Goal: Task Accomplishment & Management: Manage account settings

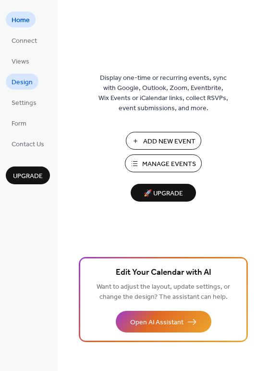
click at [21, 80] on span "Design" at bounding box center [22, 82] width 21 height 10
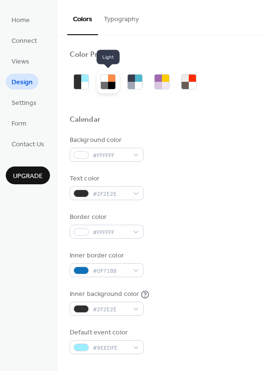
click at [111, 80] on div at bounding box center [111, 78] width 7 height 7
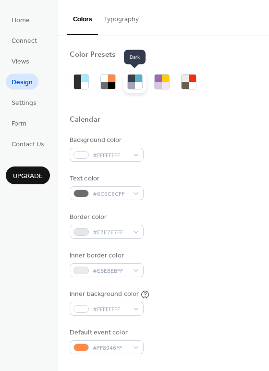
click at [124, 88] on div at bounding box center [135, 81] width 23 height 23
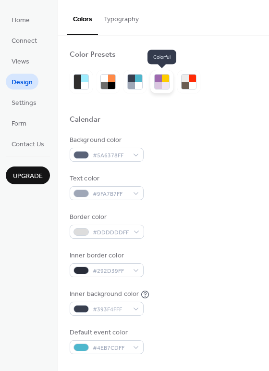
click at [152, 84] on div at bounding box center [162, 81] width 23 height 23
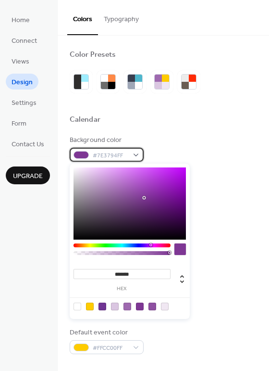
click at [123, 151] on span "#7E3794FF" at bounding box center [111, 156] width 36 height 10
click at [78, 303] on div at bounding box center [78, 306] width 8 height 8
type input "*"
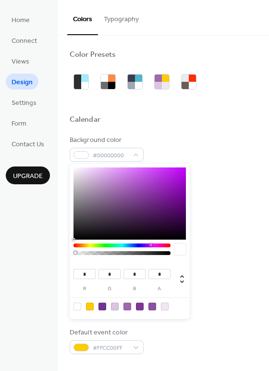
click at [192, 146] on div "Background color #00000000" at bounding box center [164, 148] width 188 height 26
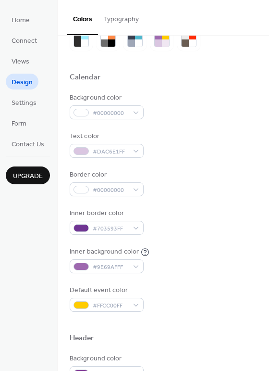
scroll to position [46, 0]
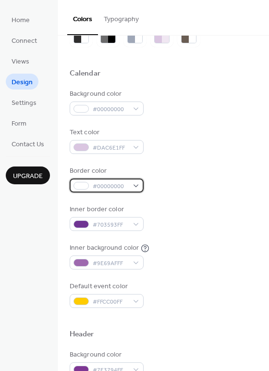
click at [127, 187] on span "#00000000" at bounding box center [111, 186] width 36 height 10
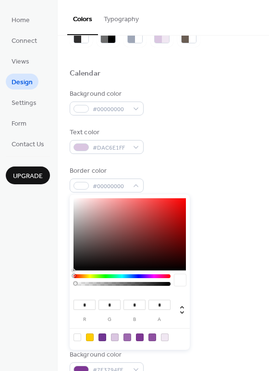
type input "***"
type input "**"
type input "***"
type input "**"
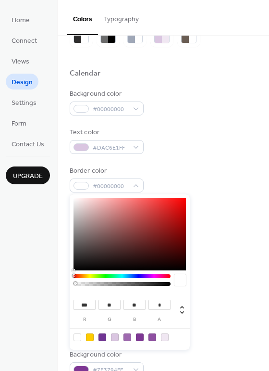
type input "**"
type input "*"
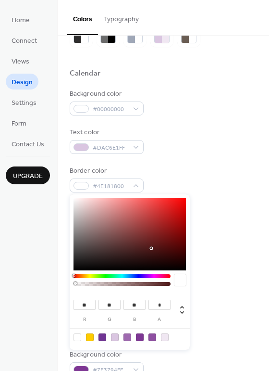
type input "*"
drag, startPoint x: 115, startPoint y: 237, endPoint x: 206, endPoint y: 276, distance: 98.6
click at [207, 276] on body "Home Connect Views Design Settings Form Contact Us Upgrade Design Upgrade Color…" at bounding box center [134, 185] width 269 height 371
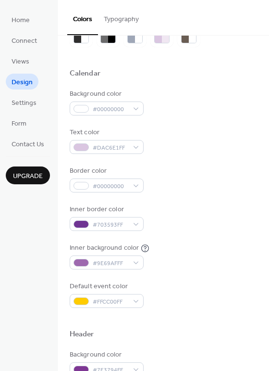
click at [206, 241] on div "Background color #00000000 Text color #DAC6E1FF Border color #00000000 Inner bo…" at bounding box center [164, 198] width 188 height 219
click at [121, 224] on span "#703593FF" at bounding box center [111, 225] width 36 height 10
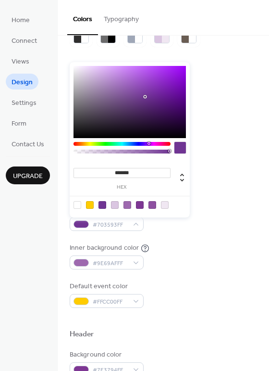
click at [135, 146] on div at bounding box center [122, 150] width 97 height 16
type input "*******"
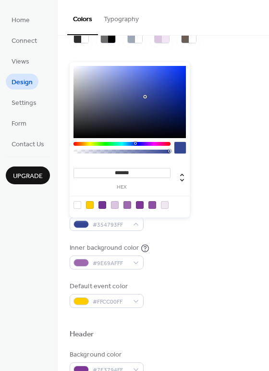
click at [135, 145] on div at bounding box center [122, 144] width 97 height 4
click at [224, 142] on div "Text color #DAC6E1FF" at bounding box center [164, 140] width 188 height 26
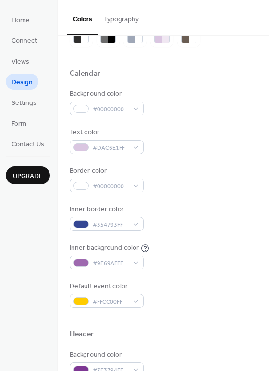
click at [157, 224] on div "Inner border color #354793FF" at bounding box center [164, 217] width 188 height 26
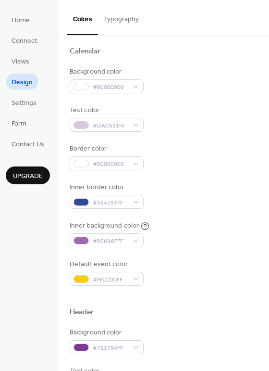
scroll to position [75, 0]
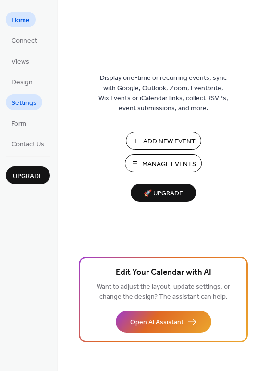
click at [27, 98] on span "Settings" at bounding box center [24, 103] width 25 height 10
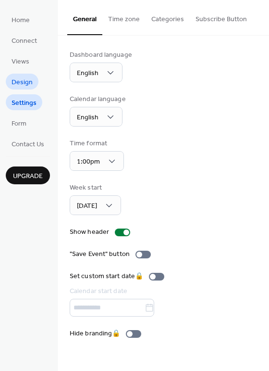
click at [24, 84] on span "Design" at bounding box center [22, 82] width 21 height 10
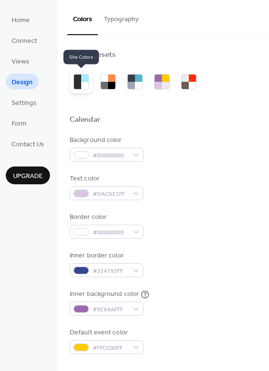
click at [83, 82] on div at bounding box center [84, 85] width 7 height 7
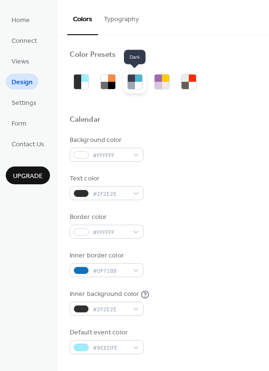
click at [137, 87] on div at bounding box center [138, 85] width 7 height 7
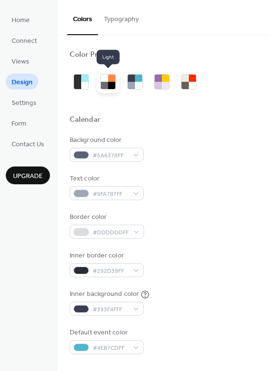
click at [103, 86] on div at bounding box center [104, 85] width 7 height 7
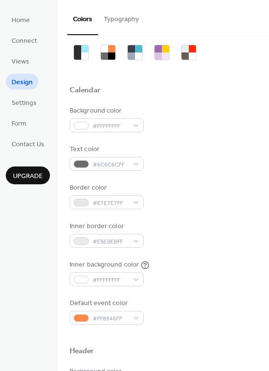
scroll to position [38, 0]
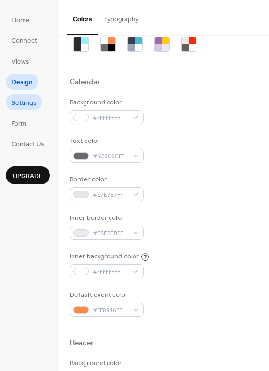
click at [17, 110] on link "Settings" at bounding box center [24, 102] width 37 height 16
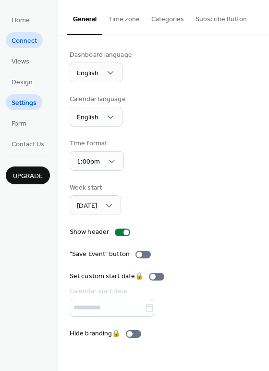
click at [24, 36] on span "Connect" at bounding box center [24, 41] width 25 height 10
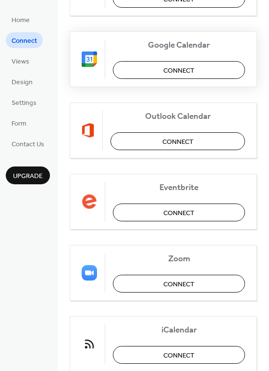
scroll to position [199, 0]
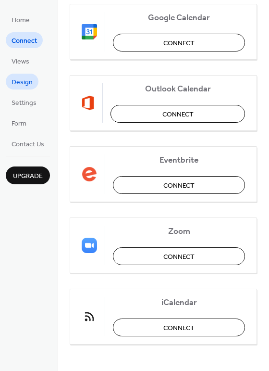
click at [28, 88] on span "Design" at bounding box center [22, 82] width 21 height 10
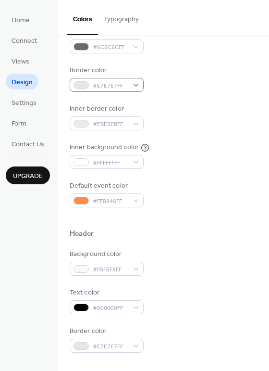
scroll to position [155, 0]
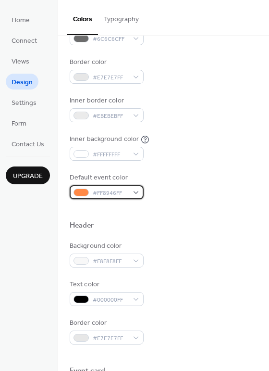
click at [124, 191] on span "#FF8946FF" at bounding box center [111, 193] width 36 height 10
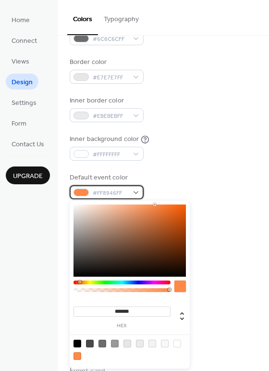
click at [129, 185] on div "#FF8946FF" at bounding box center [107, 192] width 74 height 14
click at [177, 281] on div at bounding box center [181, 286] width 12 height 12
click at [144, 307] on input "*******" at bounding box center [122, 311] width 97 height 10
click at [140, 308] on input "*******" at bounding box center [122, 311] width 97 height 10
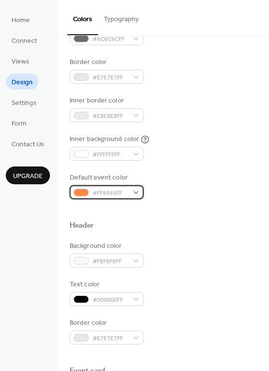
click at [101, 191] on span "#FF8946FF" at bounding box center [111, 193] width 36 height 10
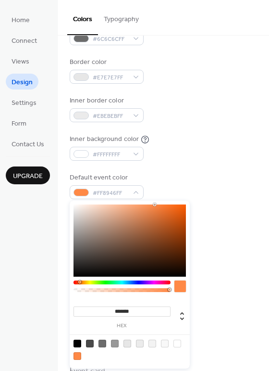
click at [131, 314] on input "*******" at bounding box center [122, 311] width 97 height 10
click at [122, 311] on input "*******" at bounding box center [122, 311] width 97 height 10
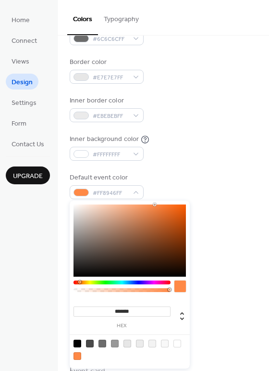
paste input
type input "*******"
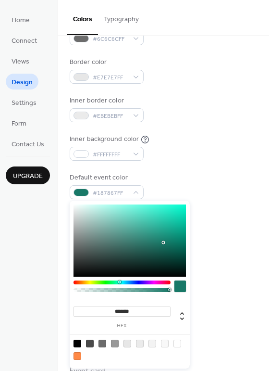
click at [222, 271] on div "Background color #F8F8F8FF Text color #000000FF Border color #E7E7E7FF" at bounding box center [164, 292] width 188 height 103
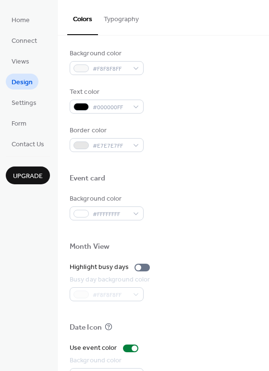
scroll to position [411, 0]
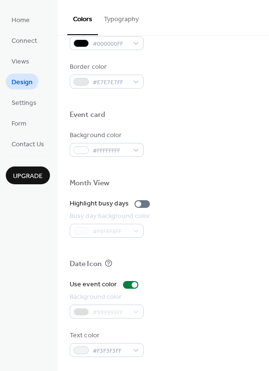
click at [122, 314] on div "#999999FF" at bounding box center [107, 311] width 74 height 14
click at [132, 281] on div at bounding box center [130, 285] width 15 height 8
click at [132, 285] on div at bounding box center [130, 285] width 15 height 8
click at [140, 204] on div at bounding box center [142, 204] width 15 height 8
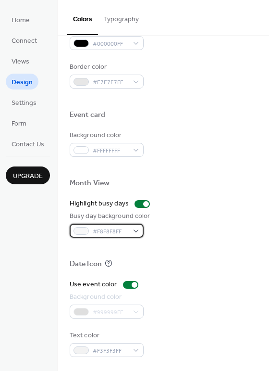
click at [127, 230] on span "#F8F8F8FF" at bounding box center [111, 231] width 36 height 10
click at [200, 263] on div "Date Icon" at bounding box center [164, 265] width 188 height 13
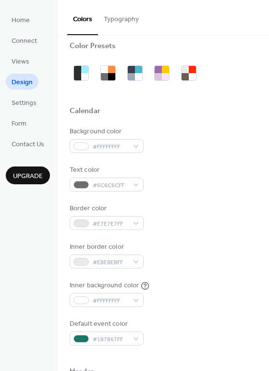
scroll to position [0, 0]
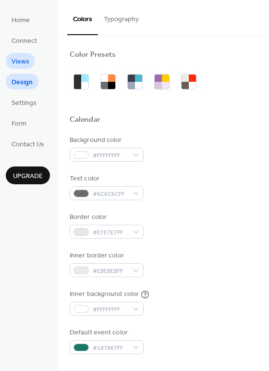
click at [17, 62] on span "Views" at bounding box center [21, 62] width 18 height 10
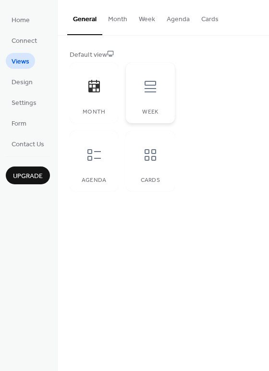
click at [147, 94] on div at bounding box center [150, 86] width 29 height 29
click at [93, 140] on div at bounding box center [94, 154] width 29 height 29
click at [141, 157] on div at bounding box center [150, 154] width 29 height 29
click at [88, 86] on icon at bounding box center [94, 86] width 15 height 15
click at [25, 42] on span "Connect" at bounding box center [24, 41] width 25 height 10
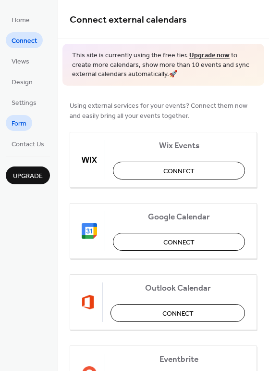
click at [16, 128] on span "Form" at bounding box center [19, 124] width 15 height 10
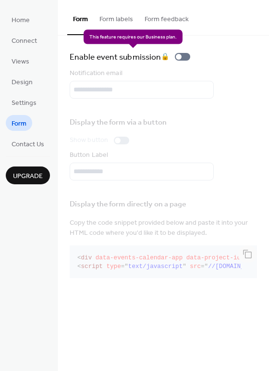
click at [181, 60] on div "Enable event submission 🔒" at bounding box center [132, 56] width 125 height 13
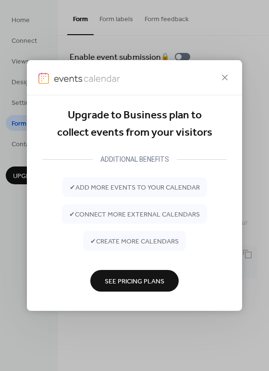
click at [224, 67] on div at bounding box center [134, 77] width 215 height 35
click at [224, 72] on icon at bounding box center [225, 78] width 12 height 12
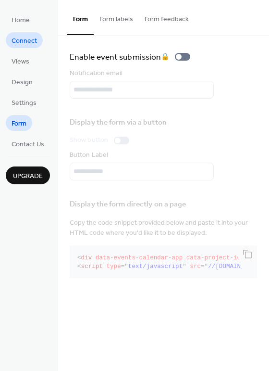
click at [20, 42] on span "Connect" at bounding box center [24, 41] width 25 height 10
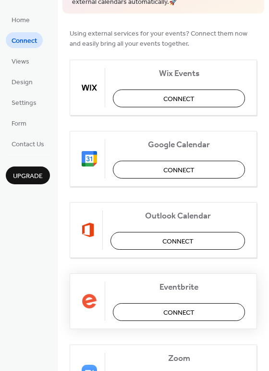
scroll to position [35, 0]
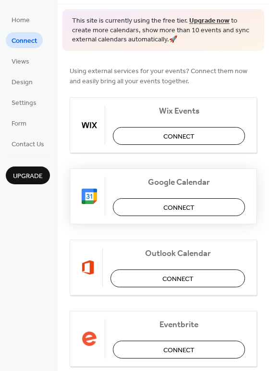
click at [143, 211] on button "Connect" at bounding box center [179, 207] width 132 height 18
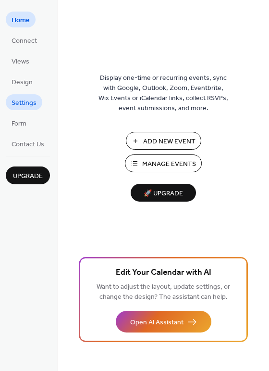
click at [14, 98] on span "Settings" at bounding box center [24, 103] width 25 height 10
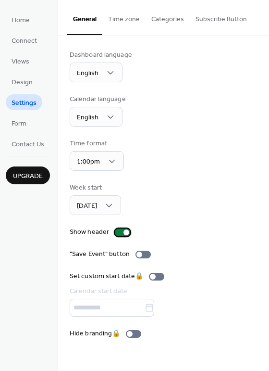
click at [121, 232] on div at bounding box center [122, 232] width 15 height 8
click at [122, 230] on div at bounding box center [122, 232] width 15 height 8
click at [144, 251] on div at bounding box center [143, 255] width 15 height 8
click at [145, 251] on div at bounding box center [147, 254] width 6 height 6
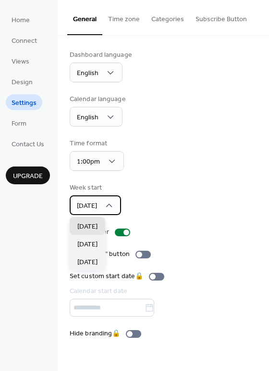
click at [109, 210] on div "[DATE]" at bounding box center [95, 205] width 51 height 20
click at [127, 202] on div "Week start Sunday" at bounding box center [164, 199] width 188 height 32
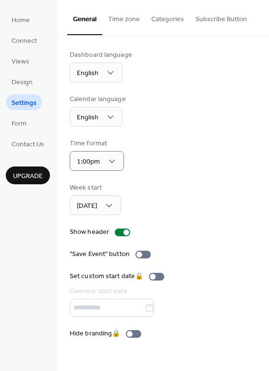
click at [129, 151] on div "Time format 1:00pm" at bounding box center [164, 154] width 188 height 32
click at [121, 22] on button "Time zone" at bounding box center [123, 17] width 43 height 34
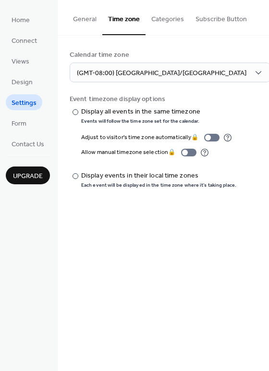
click at [161, 23] on button "Categories" at bounding box center [168, 17] width 44 height 34
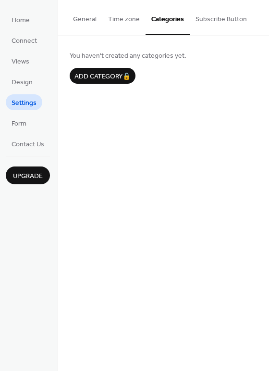
click at [200, 21] on button "Subscribe Button" at bounding box center [221, 17] width 63 height 34
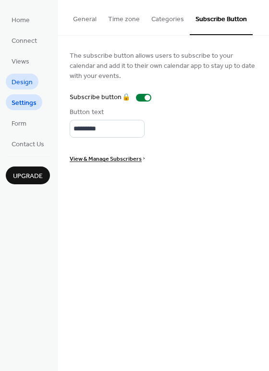
click at [31, 84] on span "Design" at bounding box center [22, 82] width 21 height 10
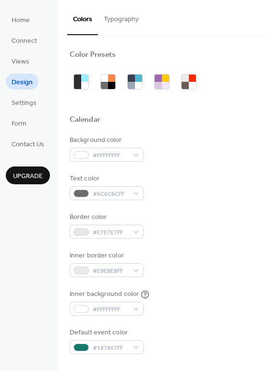
click at [23, 70] on ul "Home Connect Views Design Settings Form Contact Us" at bounding box center [28, 82] width 44 height 140
click at [23, 66] on span "Views" at bounding box center [21, 62] width 18 height 10
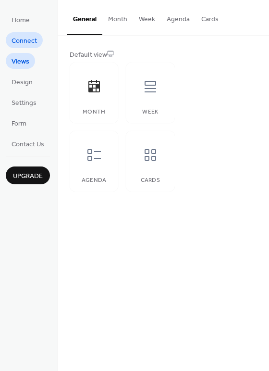
click at [23, 38] on span "Connect" at bounding box center [24, 41] width 25 height 10
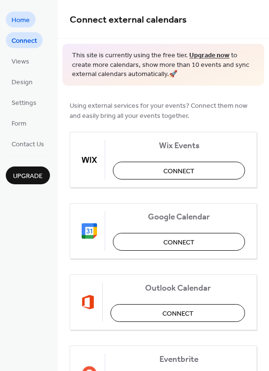
click at [20, 22] on span "Home" at bounding box center [21, 20] width 18 height 10
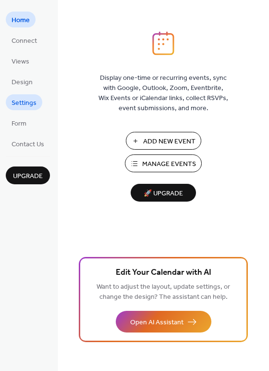
click at [29, 104] on span "Settings" at bounding box center [24, 103] width 25 height 10
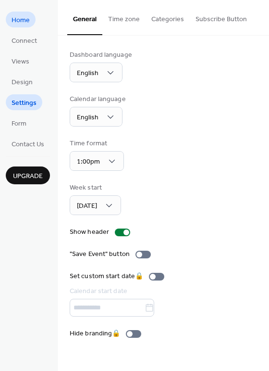
click at [30, 16] on link "Home" at bounding box center [21, 20] width 30 height 16
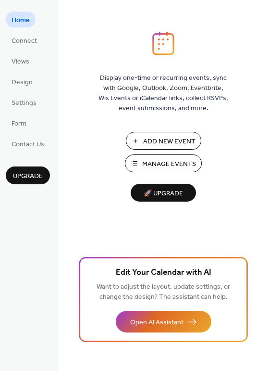
click at [135, 162] on button "Manage Events" at bounding box center [163, 163] width 77 height 18
click at [18, 80] on span "Design" at bounding box center [22, 82] width 21 height 10
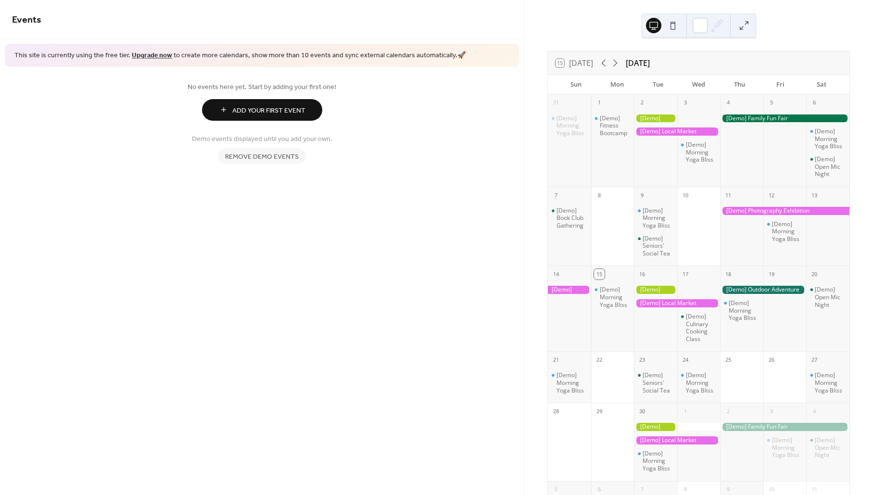
click at [262, 162] on span "Remove demo events" at bounding box center [262, 156] width 74 height 10
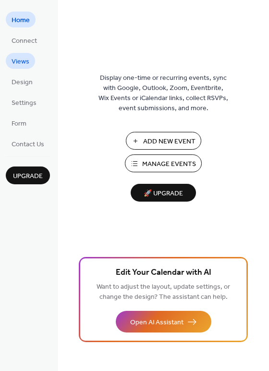
click at [20, 57] on span "Views" at bounding box center [21, 62] width 18 height 10
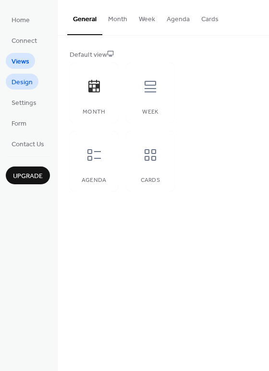
click at [20, 87] on span "Design" at bounding box center [22, 82] width 21 height 10
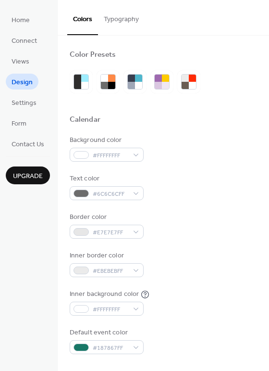
scroll to position [22, 0]
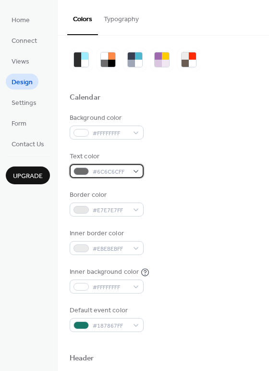
click at [136, 173] on div "#6C6C6CFF" at bounding box center [107, 171] width 74 height 14
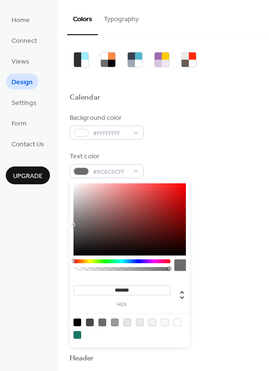
click at [76, 323] on div at bounding box center [78, 322] width 8 height 8
type input "*******"
click at [177, 146] on div "Background color #FFFFFFFF Text color #000000FF Border color #E7E7E7FF Inner bo…" at bounding box center [164, 222] width 188 height 219
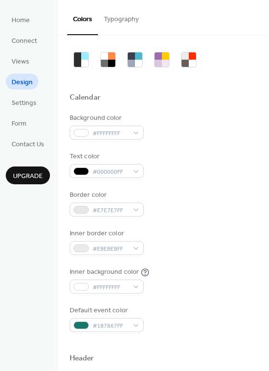
click at [120, 22] on button "Typography" at bounding box center [121, 17] width 47 height 34
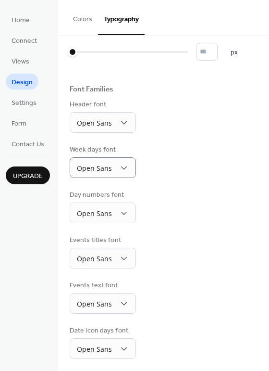
scroll to position [24, 0]
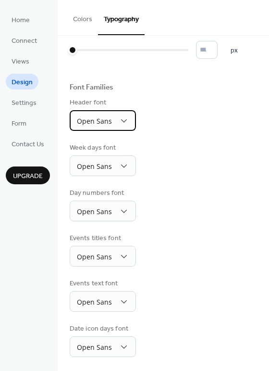
click at [119, 123] on icon at bounding box center [124, 121] width 10 height 10
click at [123, 121] on icon at bounding box center [124, 121] width 10 height 10
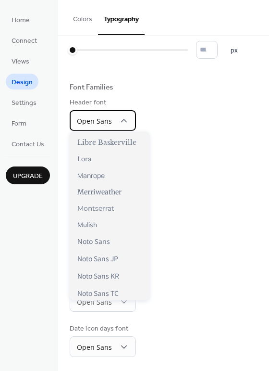
scroll to position [337, 0]
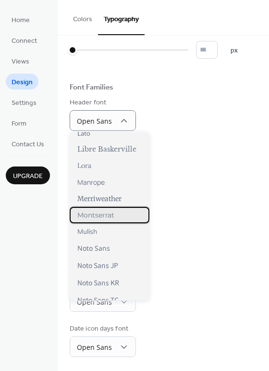
click at [111, 215] on span "Montserrat" at bounding box center [95, 215] width 37 height 9
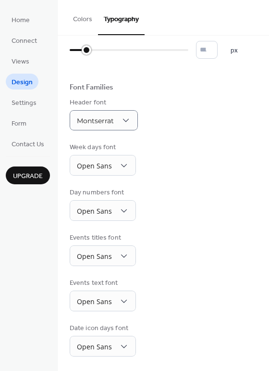
drag, startPoint x: 74, startPoint y: 48, endPoint x: 86, endPoint y: 53, distance: 13.1
click at [86, 53] on div at bounding box center [87, 50] width 10 height 10
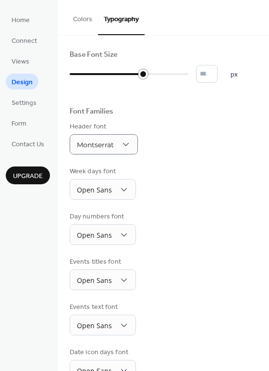
type input "**"
click at [99, 74] on div at bounding box center [101, 74] width 10 height 10
click at [181, 154] on div "Base Font Size ** px Font Families Header font Montserrat Week days font Open S…" at bounding box center [164, 238] width 188 height 376
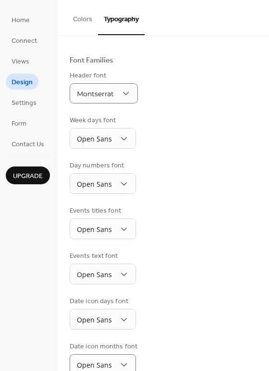
scroll to position [67, 0]
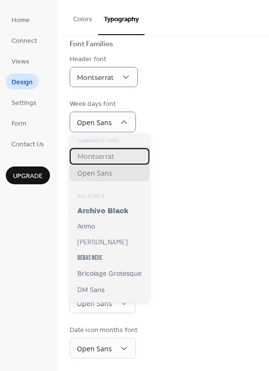
click at [117, 155] on div "Montserrat" at bounding box center [110, 156] width 80 height 16
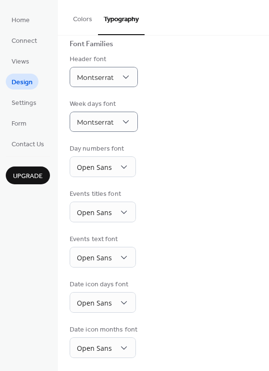
click at [155, 159] on div "Day numbers font Open Sans" at bounding box center [164, 160] width 188 height 33
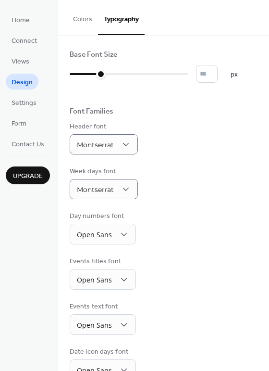
click at [95, 19] on button "Colors" at bounding box center [82, 17] width 31 height 34
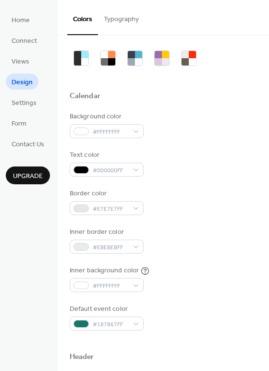
scroll to position [32, 0]
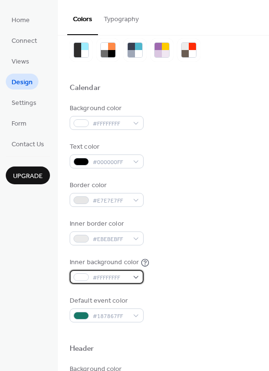
click at [122, 275] on span "#FFFFFFFF" at bounding box center [111, 278] width 36 height 10
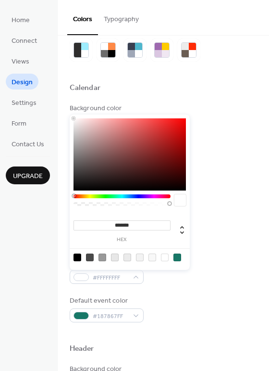
click at [126, 170] on div at bounding box center [130, 154] width 113 height 72
type input "*******"
drag, startPoint x: 121, startPoint y: 168, endPoint x: 52, endPoint y: 86, distance: 107.5
click at [52, 86] on body "Home Connect Views Design Settings Form Contact Us Upgrade Design Upgrade Color…" at bounding box center [134, 185] width 269 height 371
click at [245, 254] on div "Background color #FFFFFFFF Text color #000000FF Border color #E7E7E7FF Inner bo…" at bounding box center [164, 212] width 188 height 219
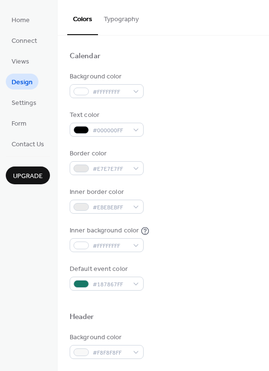
scroll to position [65, 0]
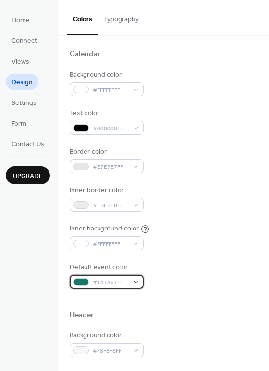
click at [133, 278] on div "#187867FF" at bounding box center [107, 282] width 74 height 14
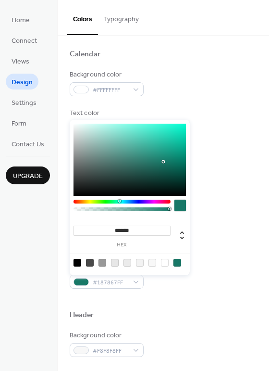
click at [126, 226] on input "*******" at bounding box center [122, 231] width 97 height 10
click at [126, 230] on input "*******" at bounding box center [122, 231] width 97 height 10
paste input
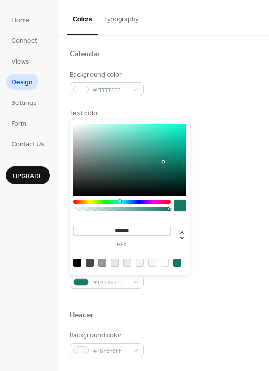
type input "*******"
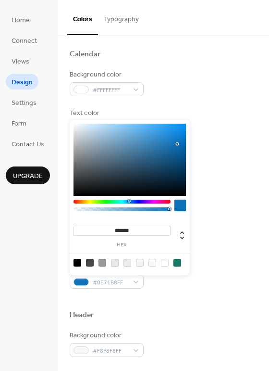
click at [235, 201] on div "Inner border color #EBEBEBFF" at bounding box center [164, 198] width 188 height 26
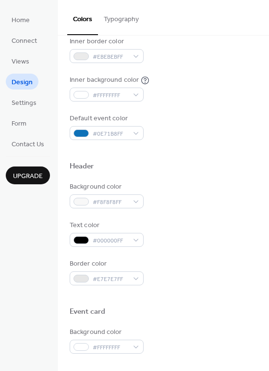
scroll to position [219, 0]
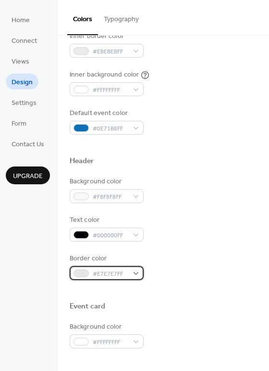
click at [124, 278] on span "#E7E7E7FF" at bounding box center [111, 274] width 36 height 10
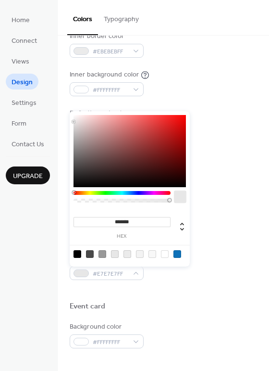
click at [180, 251] on div at bounding box center [178, 254] width 8 height 8
type input "*******"
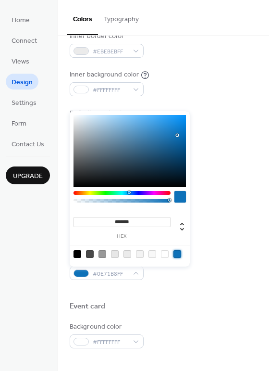
click at [195, 235] on div "Text color #000000FF" at bounding box center [164, 228] width 188 height 26
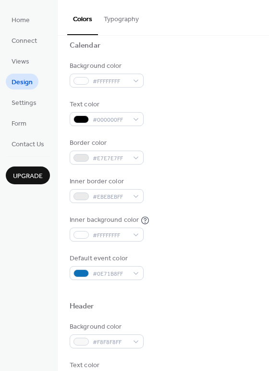
scroll to position [54, 0]
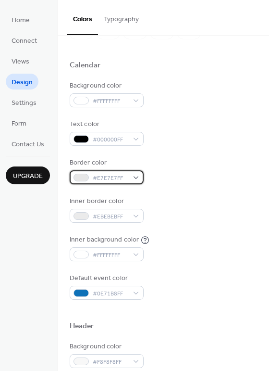
click at [117, 174] on span "#E7E7E7FF" at bounding box center [111, 178] width 36 height 10
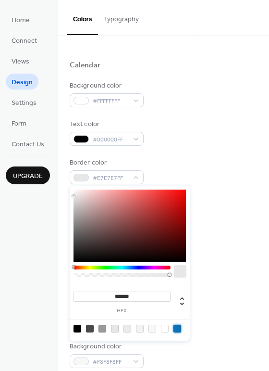
click at [178, 327] on div at bounding box center [178, 329] width 8 height 8
type input "*******"
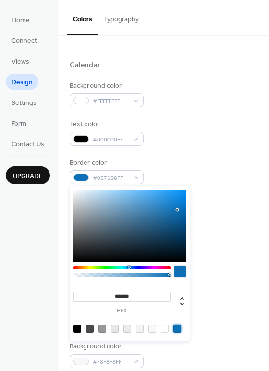
click at [193, 224] on div "Background color #FFFFFFFF Text color #000000FF Border color #0E71B8FF Inner bo…" at bounding box center [164, 190] width 188 height 219
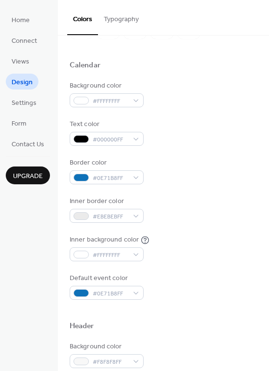
click at [193, 224] on div "Background color #FFFFFFFF Text color #000000FF Border color #0E71B8FF Inner bo…" at bounding box center [164, 190] width 188 height 219
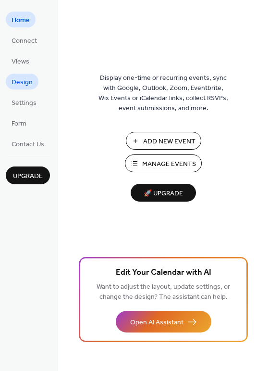
click at [17, 75] on link "Design" at bounding box center [22, 82] width 33 height 16
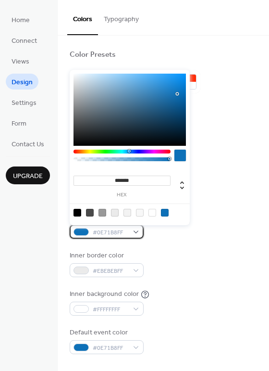
click at [127, 235] on span "#0E71B8FF" at bounding box center [111, 232] width 36 height 10
click at [153, 205] on div at bounding box center [130, 212] width 122 height 18
click at [153, 207] on div at bounding box center [130, 212] width 122 height 18
click at [153, 217] on div at bounding box center [130, 212] width 122 height 18
click at [153, 211] on div at bounding box center [153, 213] width 8 height 8
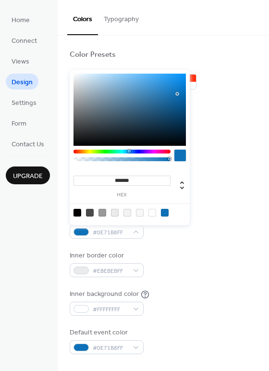
type input "*******"
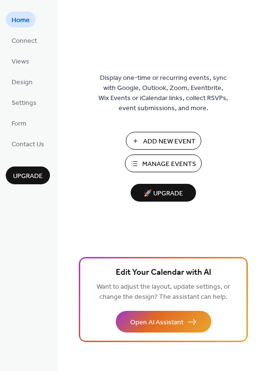
click at [147, 137] on span "Add New Event" at bounding box center [169, 142] width 52 height 10
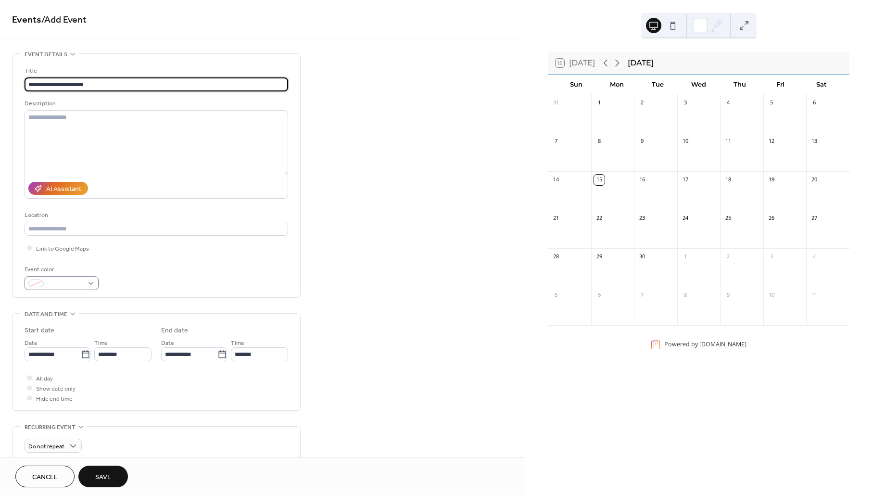
type input "**********"
click at [78, 283] on span at bounding box center [66, 284] width 36 height 10
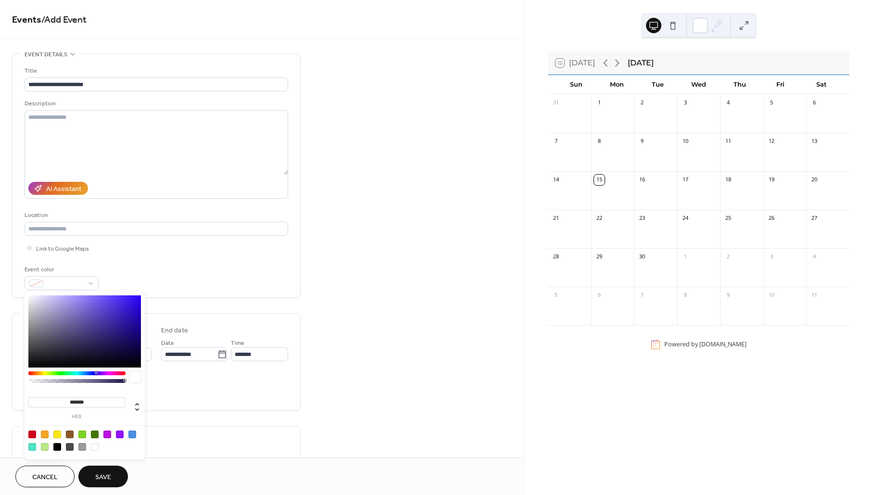
click at [287, 262] on div "**********" at bounding box center [157, 178] width 264 height 224
click at [53, 287] on span at bounding box center [66, 284] width 36 height 10
click at [104, 402] on input "*******" at bounding box center [76, 402] width 97 height 10
paste input
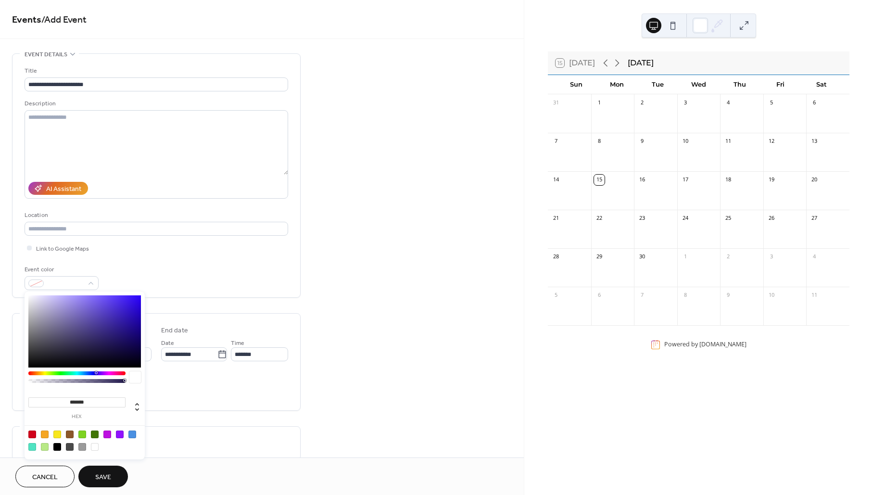
type input "*******"
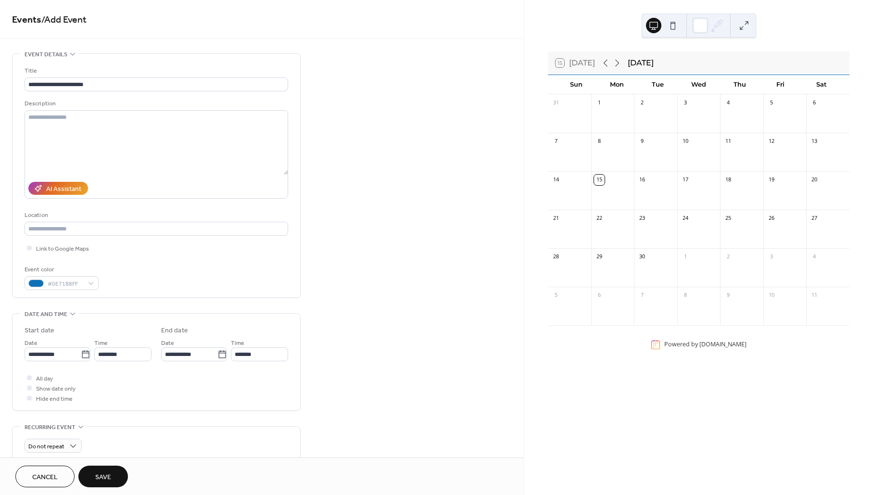
click at [389, 278] on div "**********" at bounding box center [262, 347] width 524 height 589
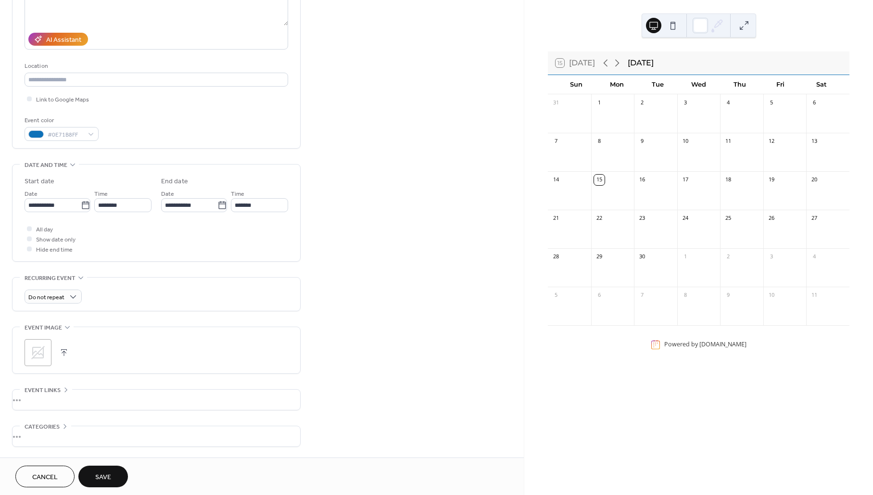
scroll to position [170, 0]
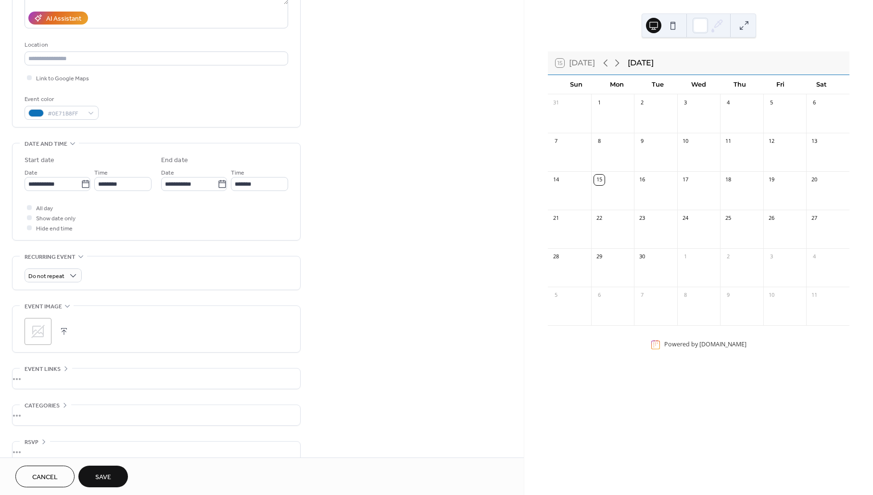
click at [145, 174] on div "Time ********" at bounding box center [122, 179] width 57 height 24
click at [145, 183] on input "********" at bounding box center [122, 184] width 57 height 14
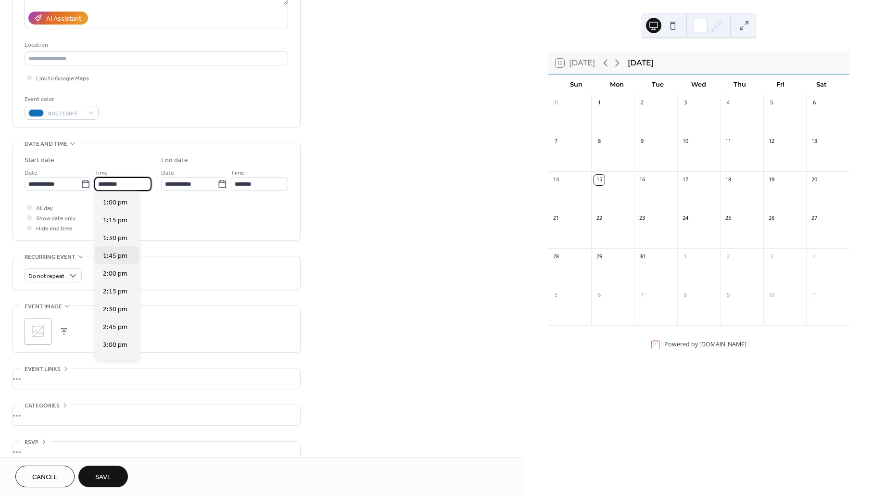
scroll to position [930, 0]
drag, startPoint x: 113, startPoint y: 276, endPoint x: 116, endPoint y: 267, distance: 9.9
click at [116, 267] on div "12:00 am 12:15 am 12:30 am 12:45 am 1:00 am 1:15 am 1:30 am 1:45 am 2:00 am 2:1…" at bounding box center [117, 276] width 44 height 168
click at [116, 267] on span "2:00 pm" at bounding box center [115, 269] width 25 height 10
type input "*******"
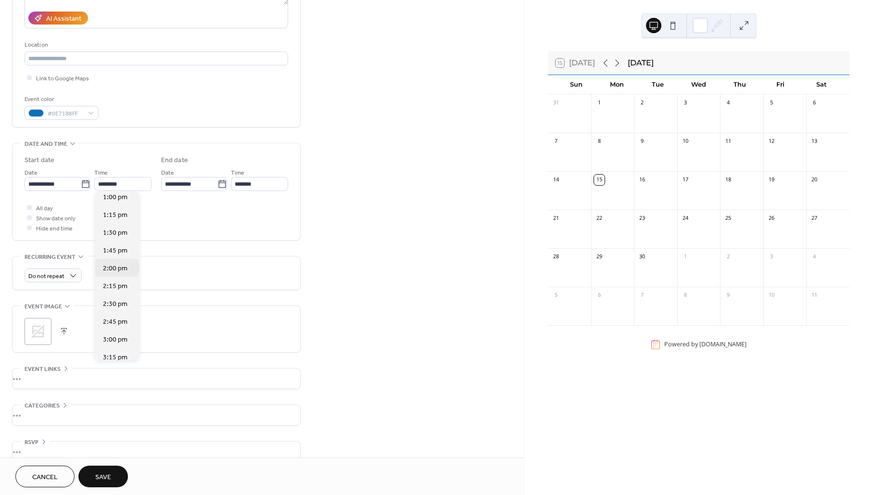
type input "*******"
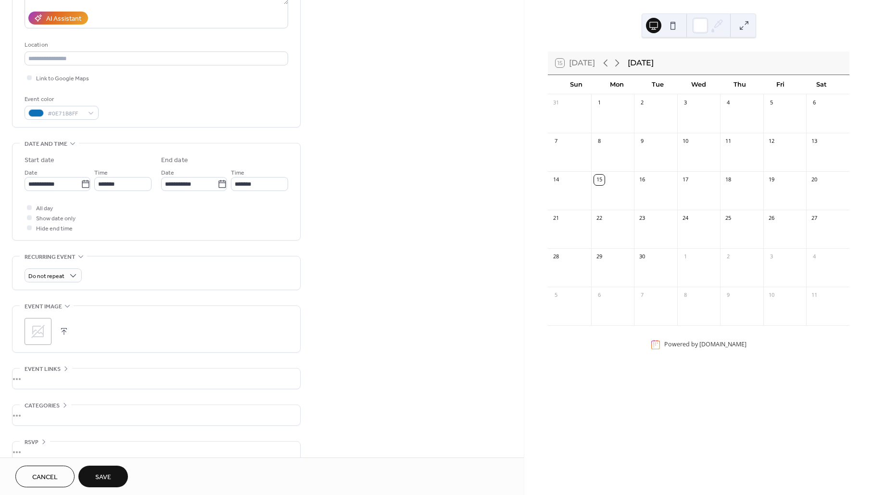
click at [36, 327] on icon at bounding box center [37, 331] width 15 height 15
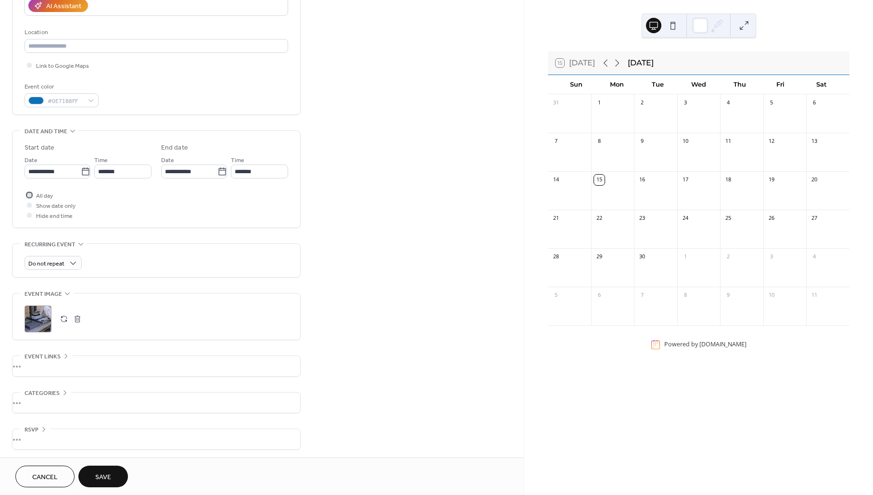
click at [34, 195] on label "All day" at bounding box center [39, 195] width 28 height 10
click at [96, 478] on span "Save" at bounding box center [103, 477] width 16 height 10
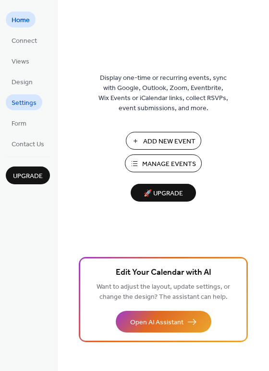
click at [28, 101] on span "Settings" at bounding box center [24, 103] width 25 height 10
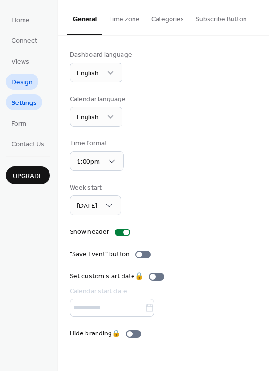
click at [22, 88] on span "Design" at bounding box center [22, 82] width 21 height 10
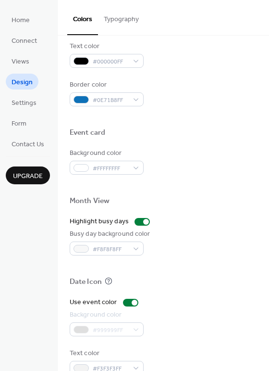
scroll to position [411, 0]
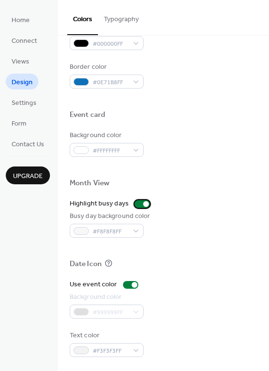
click at [144, 202] on div at bounding box center [146, 204] width 6 height 6
click at [140, 203] on div at bounding box center [142, 204] width 15 height 8
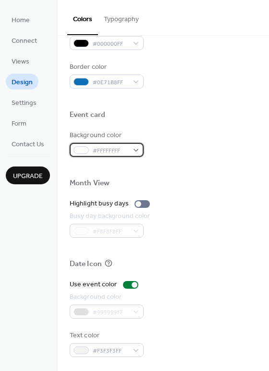
click at [121, 155] on span "#FFFFFFFF" at bounding box center [111, 151] width 36 height 10
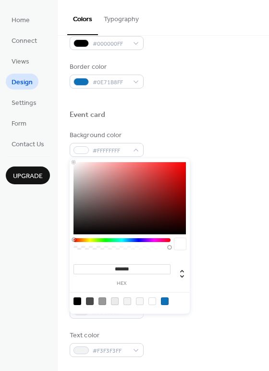
click at [193, 124] on div at bounding box center [164, 127] width 188 height 8
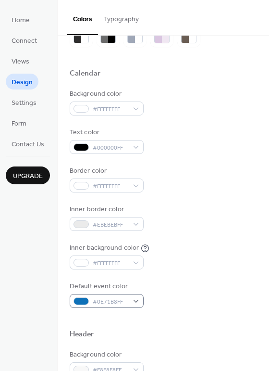
scroll to position [0, 0]
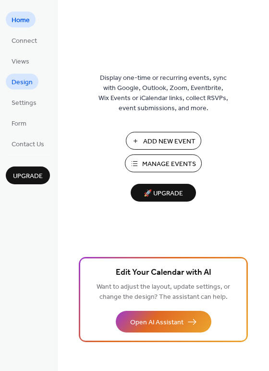
click at [24, 77] on span "Design" at bounding box center [22, 82] width 21 height 10
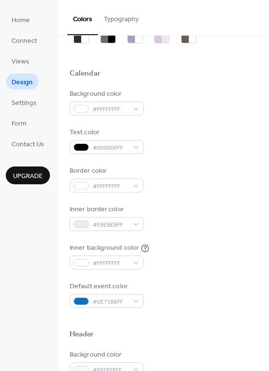
scroll to position [49, 0]
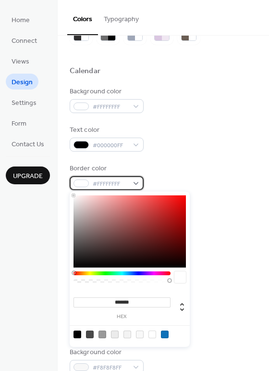
click at [116, 188] on span "#FFFFFFFF" at bounding box center [111, 184] width 36 height 10
click at [165, 332] on div at bounding box center [165, 334] width 8 height 8
type input "*******"
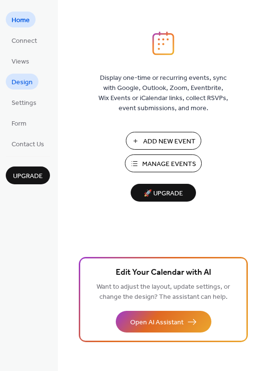
click at [25, 87] on span "Design" at bounding box center [22, 82] width 21 height 10
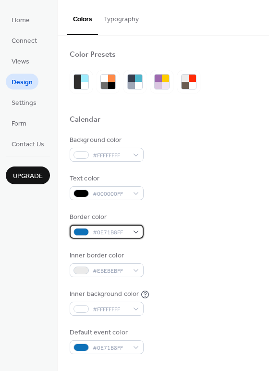
click at [101, 231] on span "#0E71B8FF" at bounding box center [111, 232] width 36 height 10
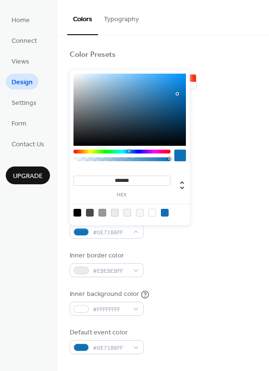
click at [180, 157] on div at bounding box center [181, 156] width 12 height 12
click at [165, 212] on div at bounding box center [165, 213] width 8 height 8
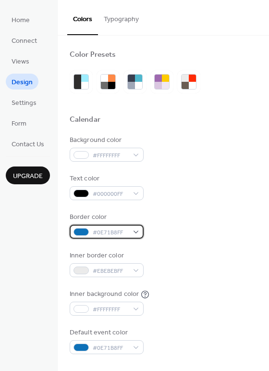
click at [107, 231] on span "#0E71B8FF" at bounding box center [111, 232] width 36 height 10
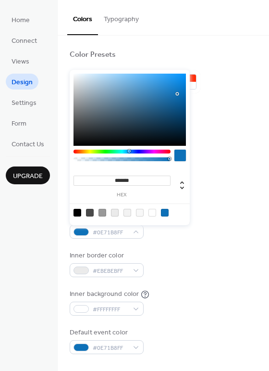
click at [138, 178] on input "*******" at bounding box center [122, 181] width 97 height 10
paste input
type input "*******"
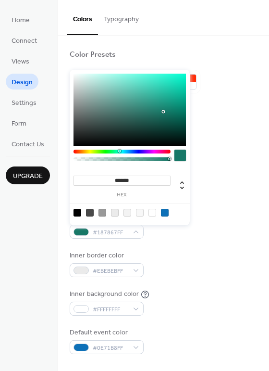
click at [181, 285] on div "Background color #FFFFFFFF Text color #000000FF Border color #187867FF Inner bo…" at bounding box center [164, 244] width 188 height 219
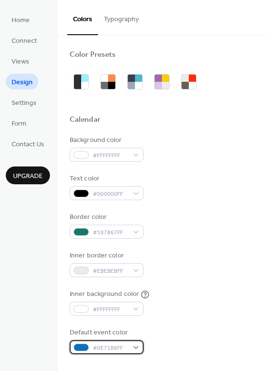
click at [105, 351] on span "#0E71B8FF" at bounding box center [111, 348] width 36 height 10
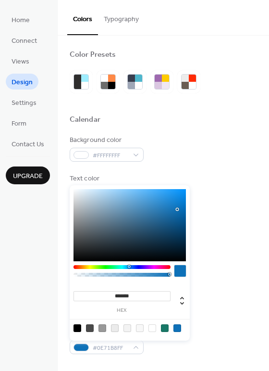
click at [124, 291] on input "*******" at bounding box center [122, 296] width 97 height 10
click at [125, 292] on input "*******" at bounding box center [122, 296] width 97 height 10
click at [125, 293] on input "*******" at bounding box center [122, 296] width 97 height 10
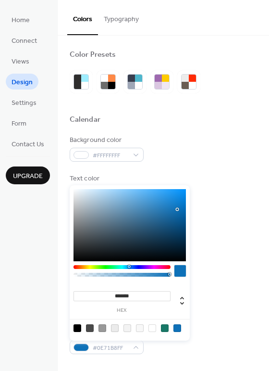
paste input
type input "*******"
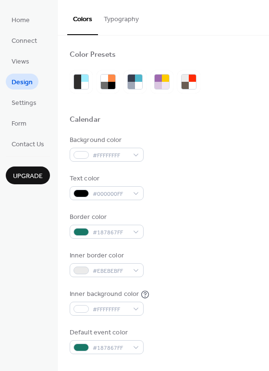
click at [226, 267] on div "Inner border color #EBEBEBFF" at bounding box center [164, 264] width 188 height 26
